Goal: Task Accomplishment & Management: Use online tool/utility

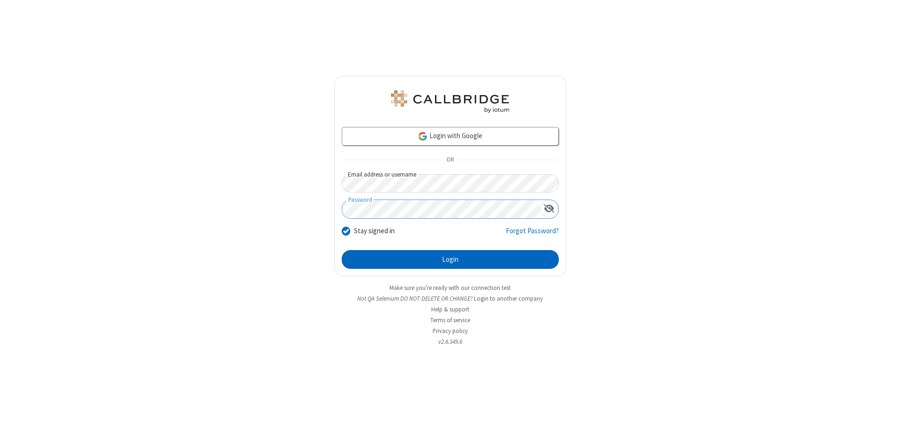
click at [450, 260] on button "Login" at bounding box center [450, 259] width 217 height 19
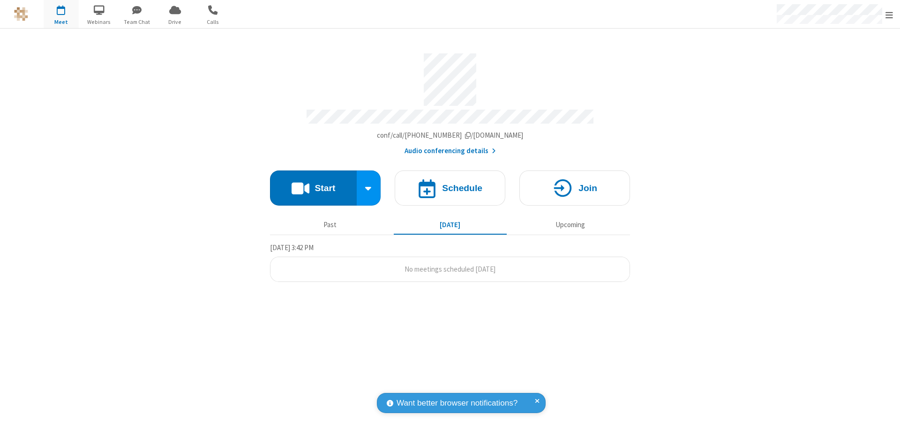
click at [313, 184] on button "Start" at bounding box center [313, 188] width 87 height 35
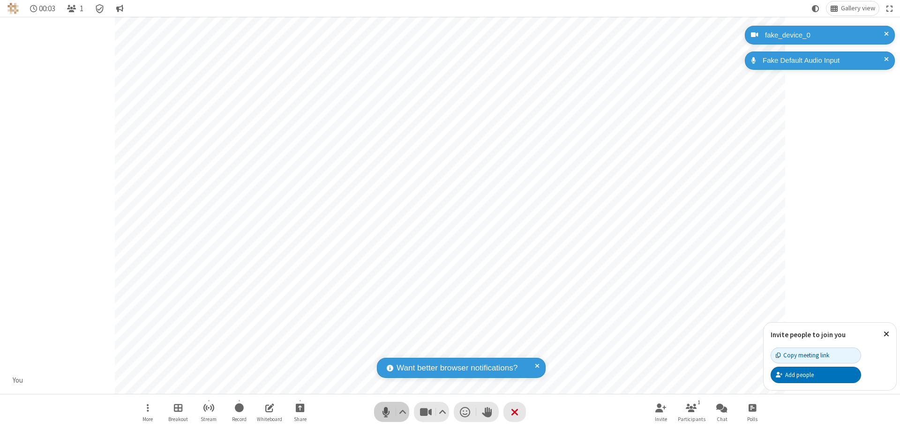
click at [386, 412] on span "Mute (⌘+Shift+A)" at bounding box center [386, 412] width 14 height 14
click at [386, 412] on span "Unmute (⌘+Shift+A)" at bounding box center [386, 412] width 14 height 14
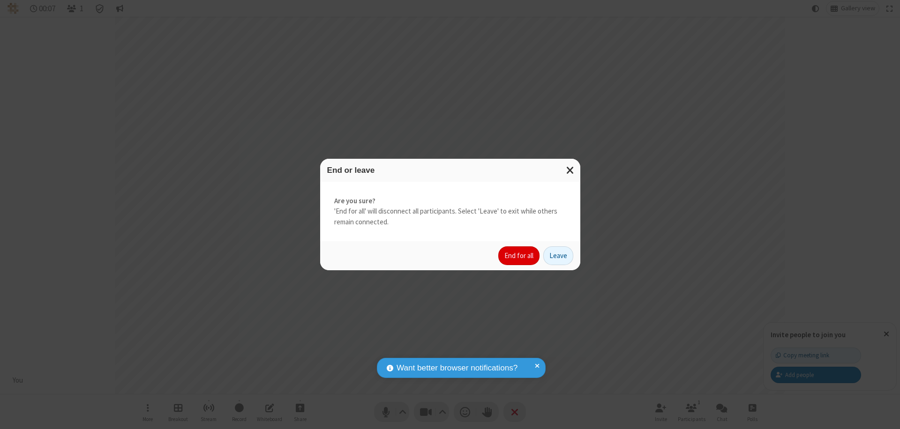
click at [519, 256] on button "End for all" at bounding box center [518, 256] width 41 height 19
